Goal: Go to known website: Access a specific website the user already knows

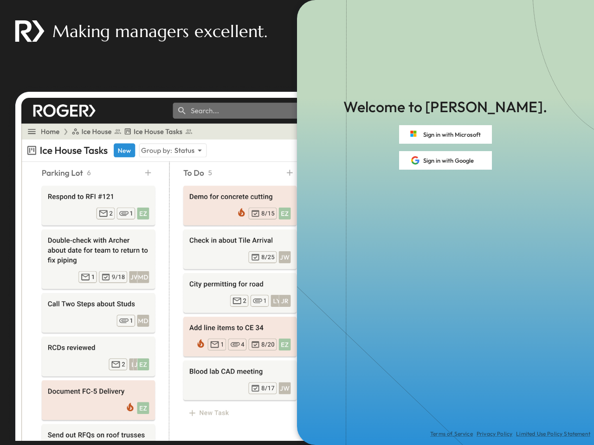
click at [297, 223] on div "Terms of Service Privacy Policy Limited Use Policy Statement" at bounding box center [445, 308] width 297 height 276
click at [445, 135] on button "Sign in with Microsoft" at bounding box center [445, 134] width 93 height 19
click at [445, 161] on button "Sign in with Google" at bounding box center [445, 160] width 93 height 19
